Goal: Information Seeking & Learning: Check status

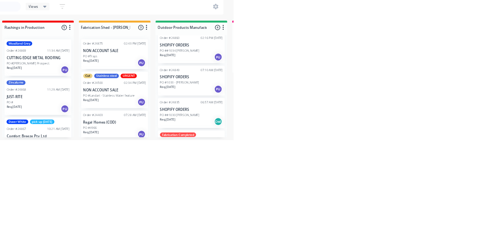
scroll to position [34, 0]
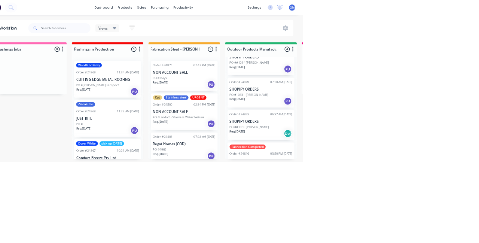
click at [294, 109] on p "NON ACCOUNT SALE" at bounding box center [300, 109] width 94 height 6
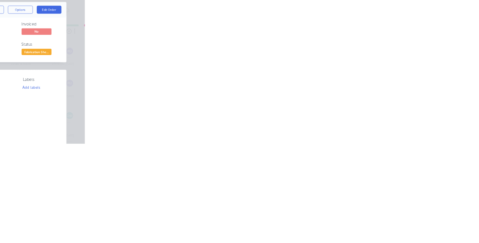
click at [99, 58] on button "Collaborate" at bounding box center [63, 65] width 71 height 19
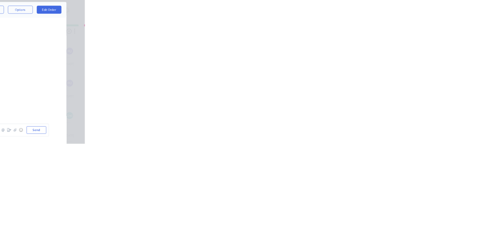
click at [80, 46] on div "Order details" at bounding box center [65, 46] width 32 height 7
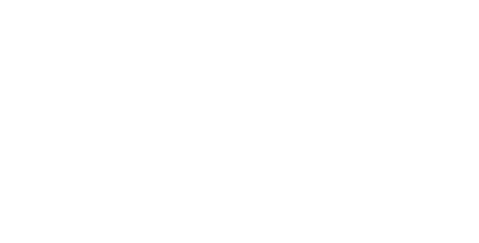
scroll to position [0, 0]
click at [357, 42] on button "Close" at bounding box center [343, 42] width 27 height 12
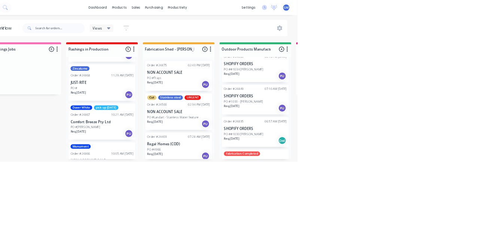
scroll to position [23, 0]
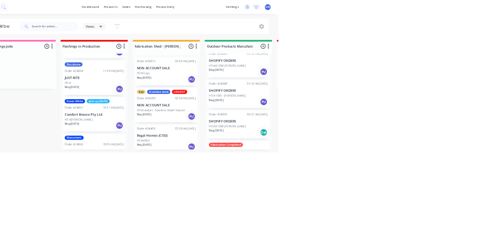
click at [297, 218] on p "Regal Homes (COD)" at bounding box center [300, 216] width 94 height 6
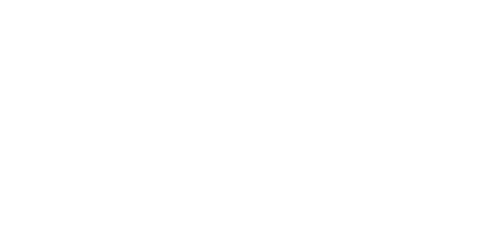
click at [99, 70] on button "Collaborate" at bounding box center [63, 65] width 71 height 19
click at [194, 159] on img at bounding box center [167, 158] width 54 height 49
click at [80, 47] on div "Order details" at bounding box center [65, 46] width 32 height 7
click at [357, 43] on button "Close" at bounding box center [343, 42] width 27 height 12
